Goal: Task Accomplishment & Management: Use online tool/utility

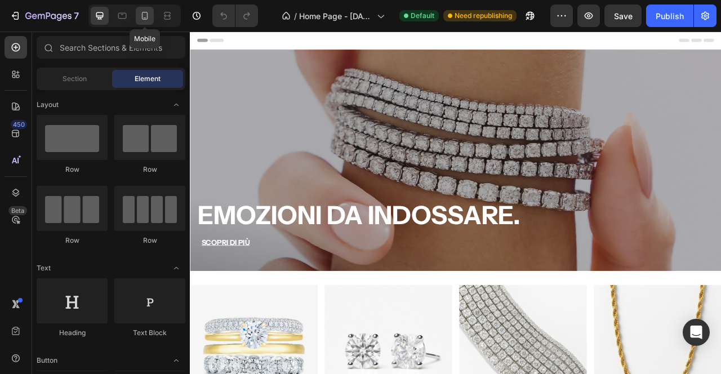
click at [144, 20] on icon at bounding box center [145, 16] width 6 height 8
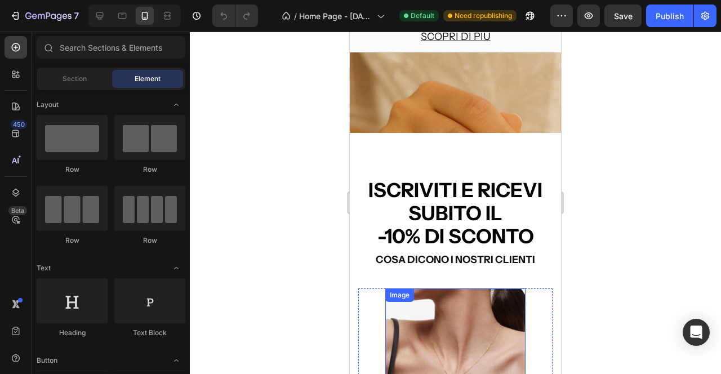
scroll to position [1563, 0]
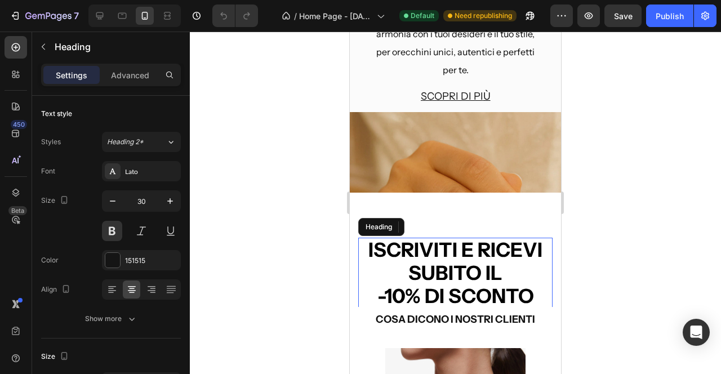
click at [446, 275] on span "Iscriviti e ricevi subito il" at bounding box center [455, 261] width 174 height 47
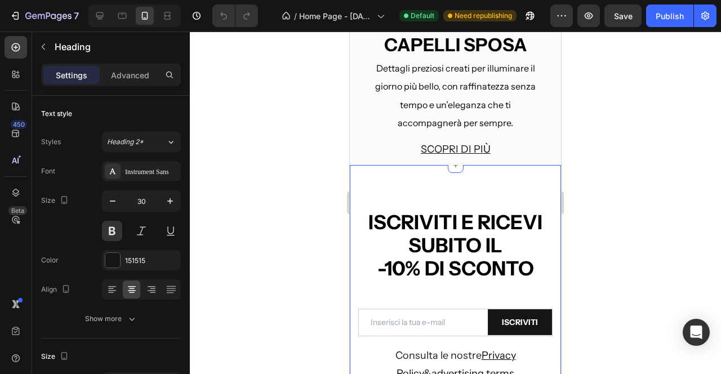
scroll to position [2134, 0]
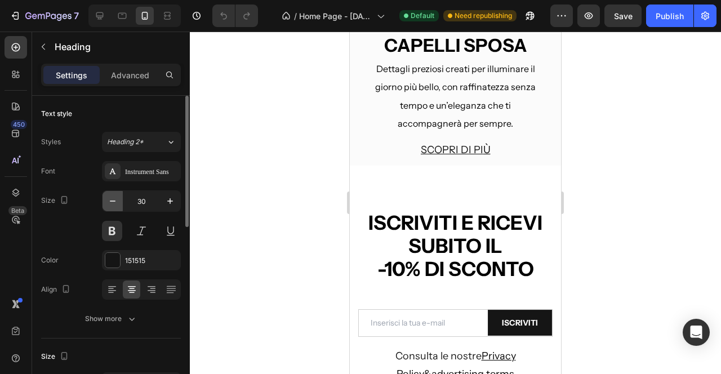
click at [108, 207] on button "button" at bounding box center [113, 201] width 20 height 20
type input "29"
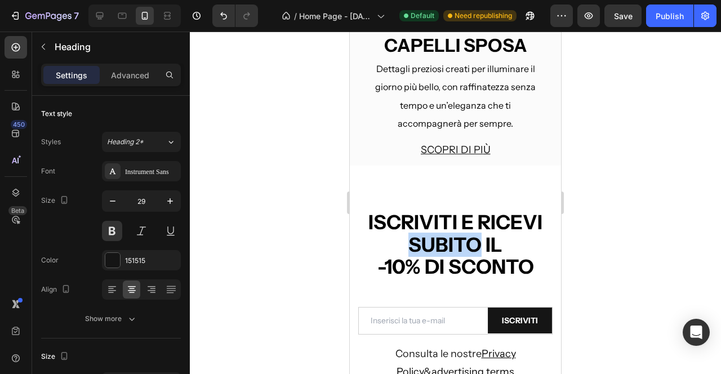
click at [458, 237] on span "Iscriviti e ricevi subito il" at bounding box center [455, 233] width 174 height 47
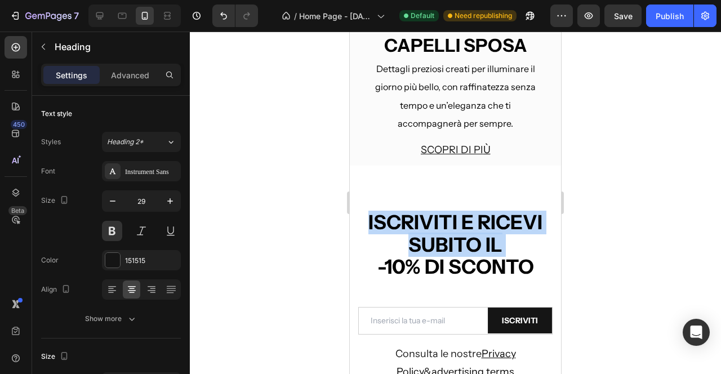
click at [458, 237] on span "Iscriviti e ricevi subito il" at bounding box center [455, 233] width 174 height 47
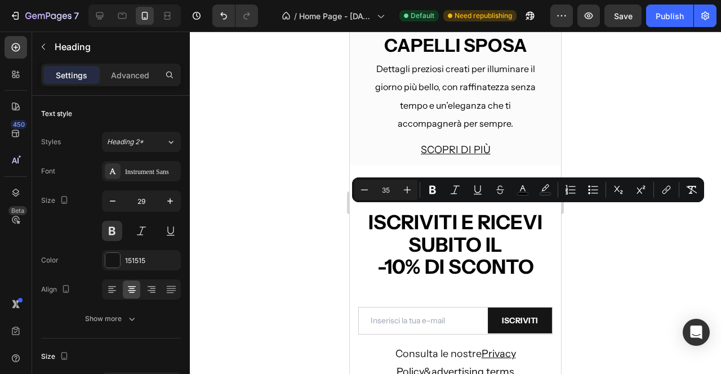
click at [385, 226] on span "Iscriviti e ricevi subito il" at bounding box center [455, 233] width 174 height 47
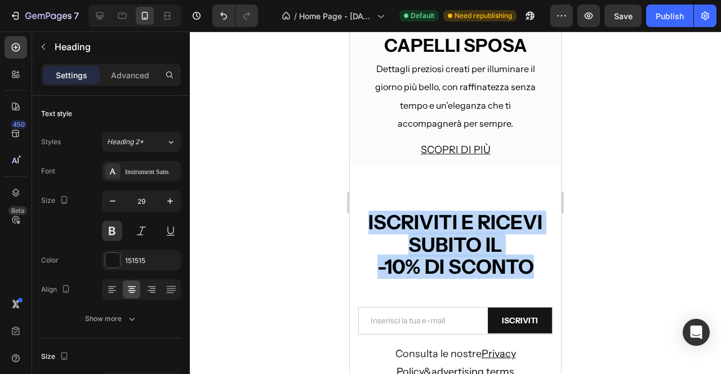
drag, startPoint x: 370, startPoint y: 217, endPoint x: 533, endPoint y: 264, distance: 169.8
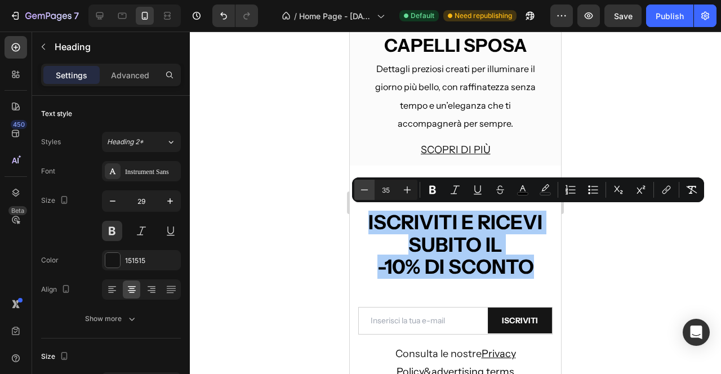
click at [366, 189] on icon "Editor contextual toolbar" at bounding box center [364, 189] width 11 height 11
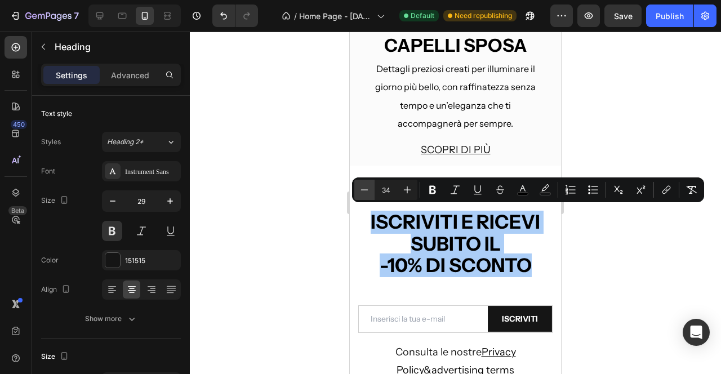
click at [366, 189] on icon "Editor contextual toolbar" at bounding box center [364, 189] width 11 height 11
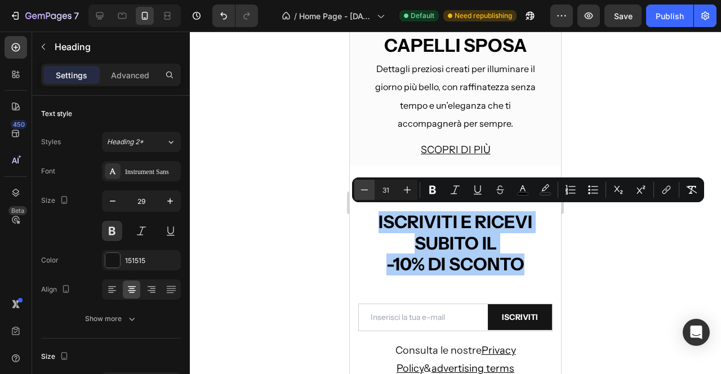
click at [366, 189] on icon "Editor contextual toolbar" at bounding box center [364, 189] width 11 height 11
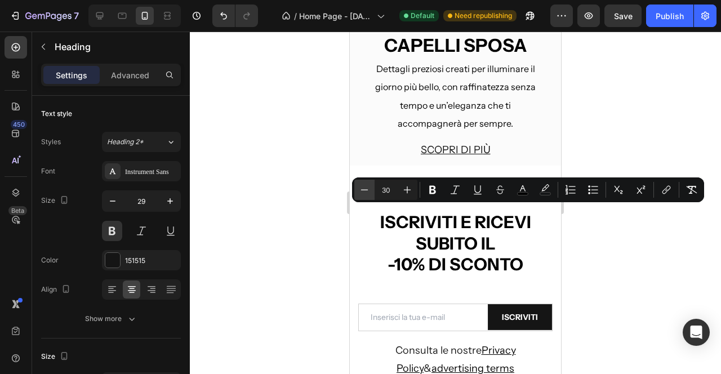
click at [366, 189] on icon "Editor contextual toolbar" at bounding box center [364, 189] width 11 height 11
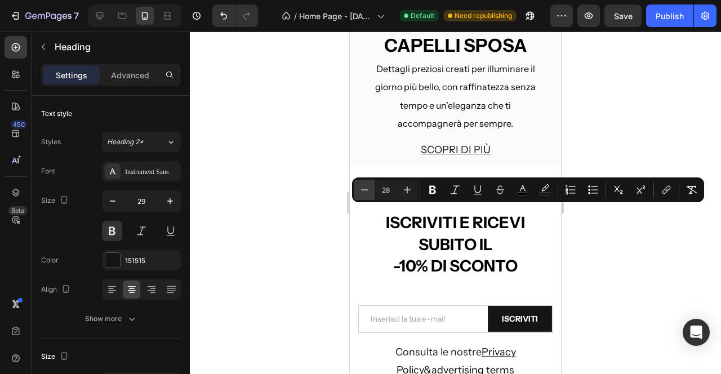
click at [366, 189] on icon "Editor contextual toolbar" at bounding box center [364, 189] width 11 height 11
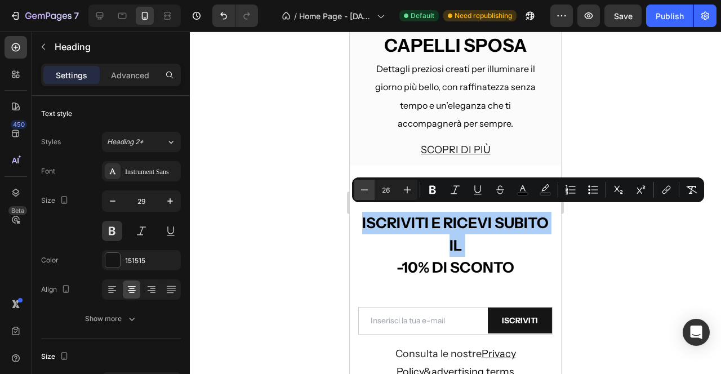
click at [366, 189] on icon "Editor contextual toolbar" at bounding box center [364, 189] width 11 height 11
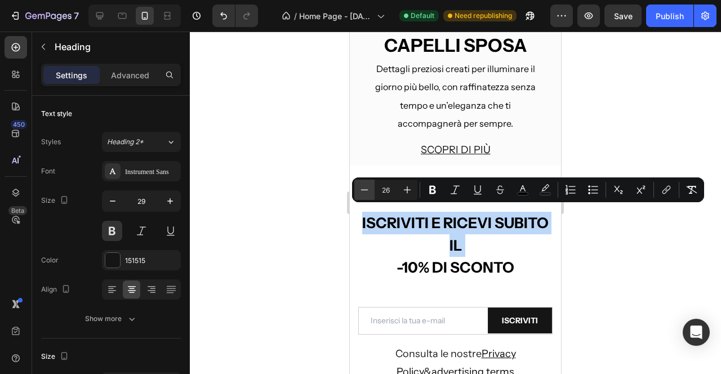
type input "25"
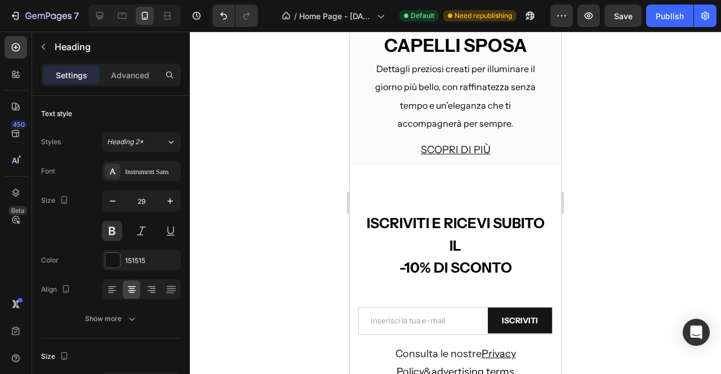
click at [403, 265] on span "-10% di sconto" at bounding box center [455, 267] width 113 height 17
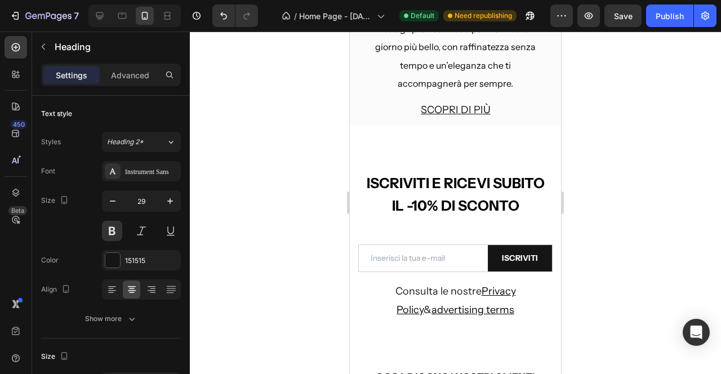
scroll to position [2249, 0]
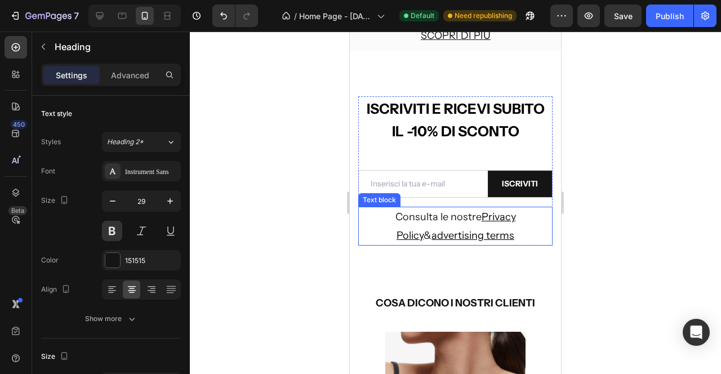
click at [390, 225] on p "Consulta le nostre Privacy Policy & advertising terms" at bounding box center [455, 226] width 192 height 37
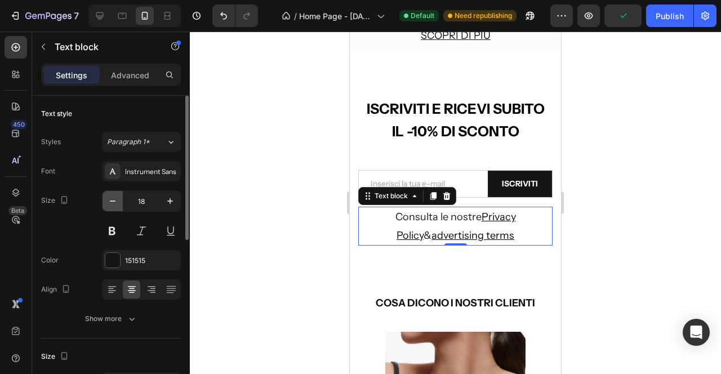
click at [113, 203] on icon "button" at bounding box center [112, 201] width 11 height 11
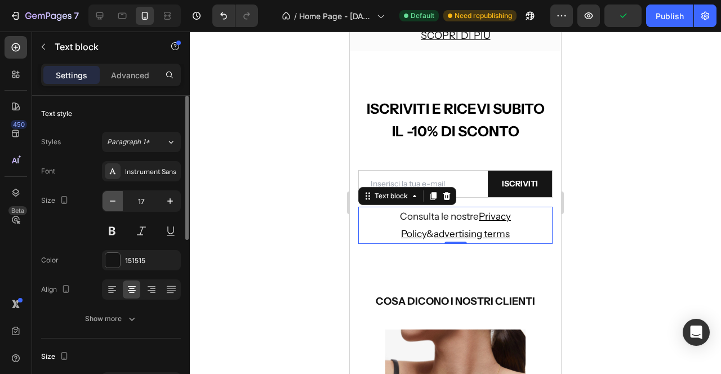
click at [113, 203] on icon "button" at bounding box center [112, 201] width 11 height 11
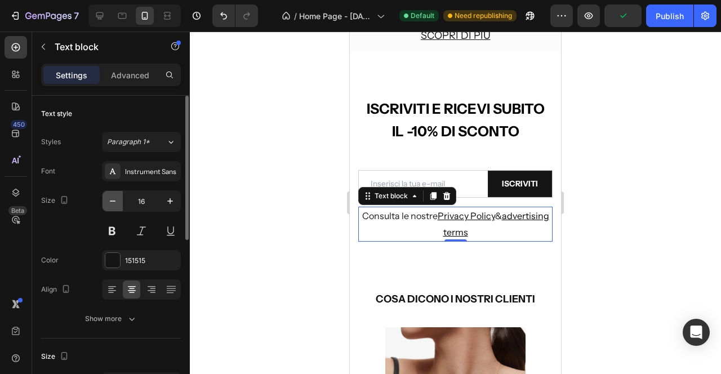
click at [113, 203] on icon "button" at bounding box center [112, 201] width 11 height 11
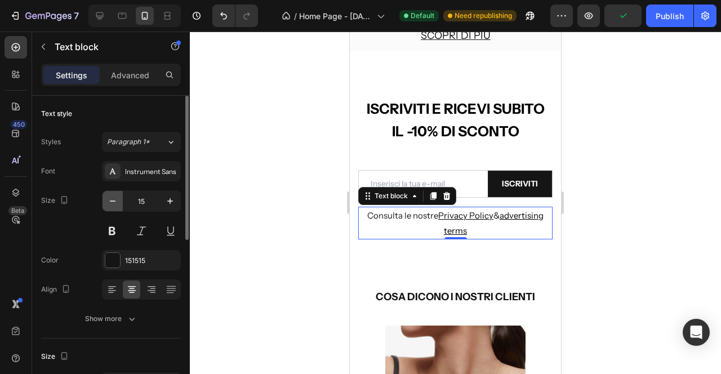
click at [113, 203] on icon "button" at bounding box center [112, 201] width 11 height 11
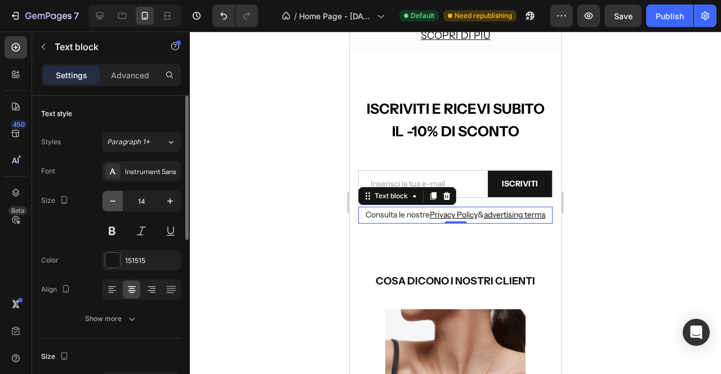
click at [113, 203] on icon "button" at bounding box center [112, 201] width 11 height 11
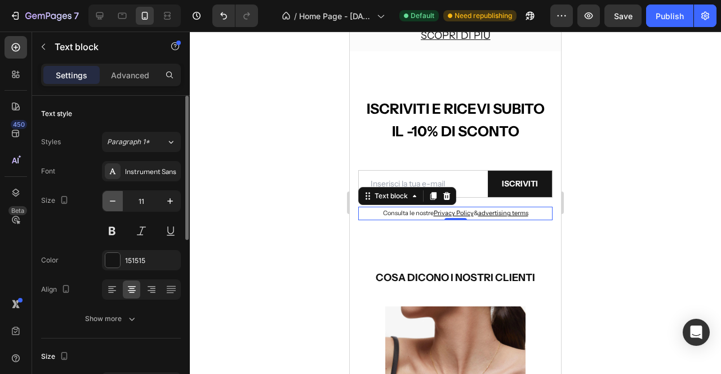
click at [113, 203] on icon "button" at bounding box center [112, 201] width 11 height 11
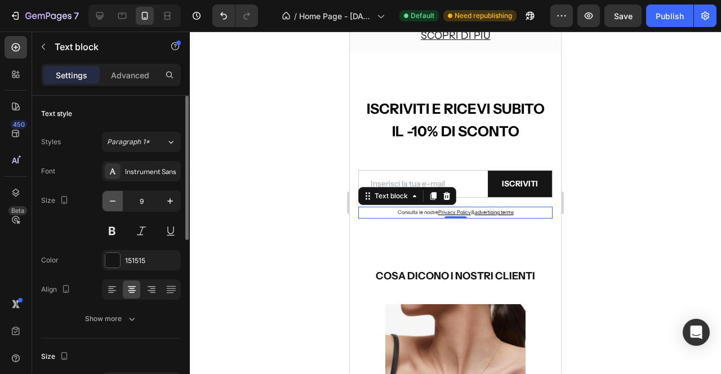
click at [113, 203] on icon "button" at bounding box center [112, 201] width 11 height 11
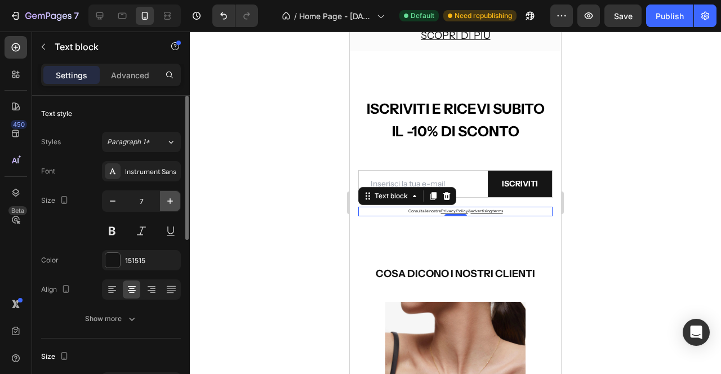
click at [172, 201] on icon "button" at bounding box center [170, 201] width 6 height 6
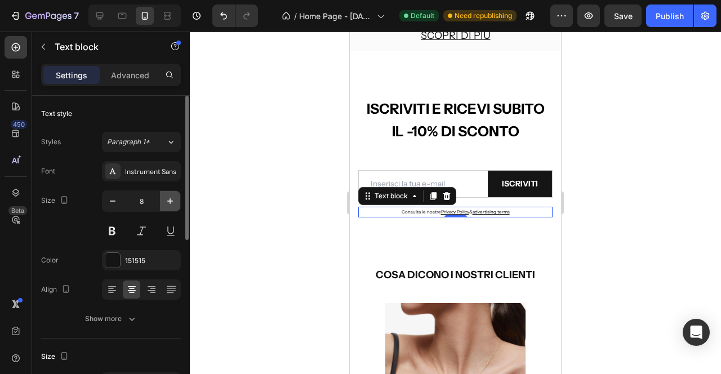
click at [172, 201] on icon "button" at bounding box center [170, 201] width 6 height 6
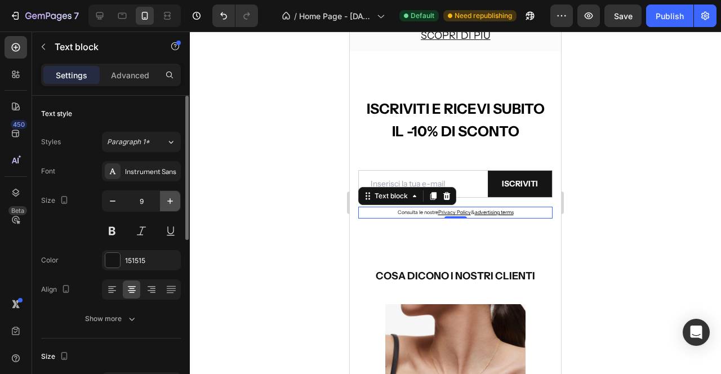
type input "10"
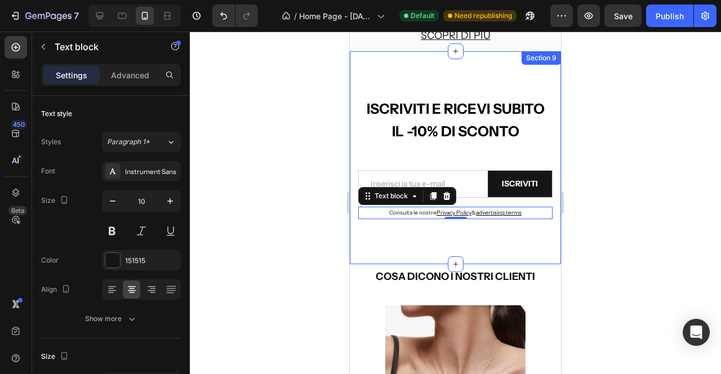
click at [396, 113] on span "Iscriviti e ricevi subito il -10% di sconto" at bounding box center [456, 119] width 178 height 39
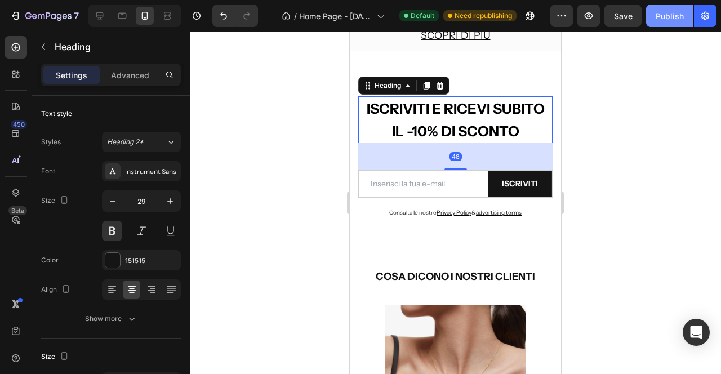
click at [664, 13] on div "Publish" at bounding box center [670, 16] width 28 height 12
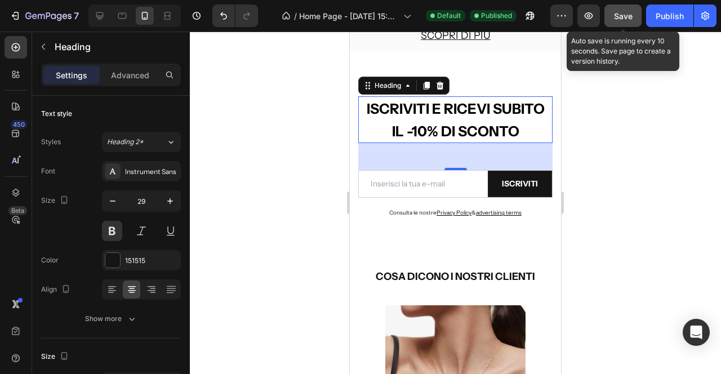
click at [633, 17] on span "Save" at bounding box center [623, 16] width 19 height 10
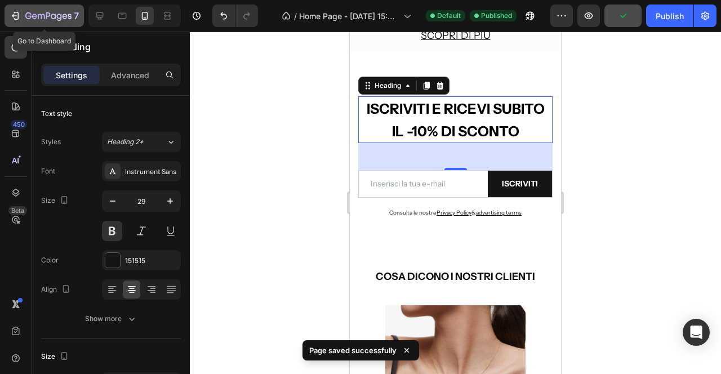
click at [28, 12] on icon "button" at bounding box center [48, 17] width 46 height 10
